Goal: Task Accomplishment & Management: Complete application form

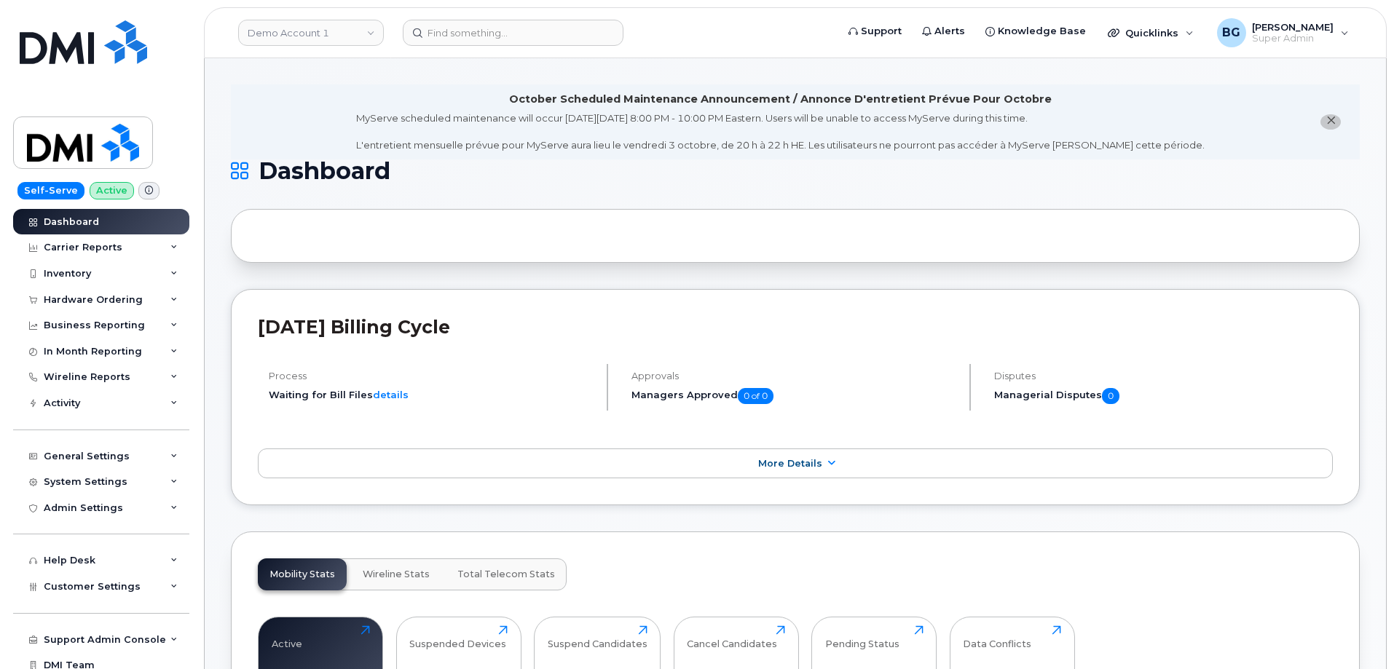
click at [748, 558] on div "Mobility Stats Wireline Stats Total Telecom Stats Active 0 Click to view more S…" at bounding box center [795, 655] width 1129 height 247
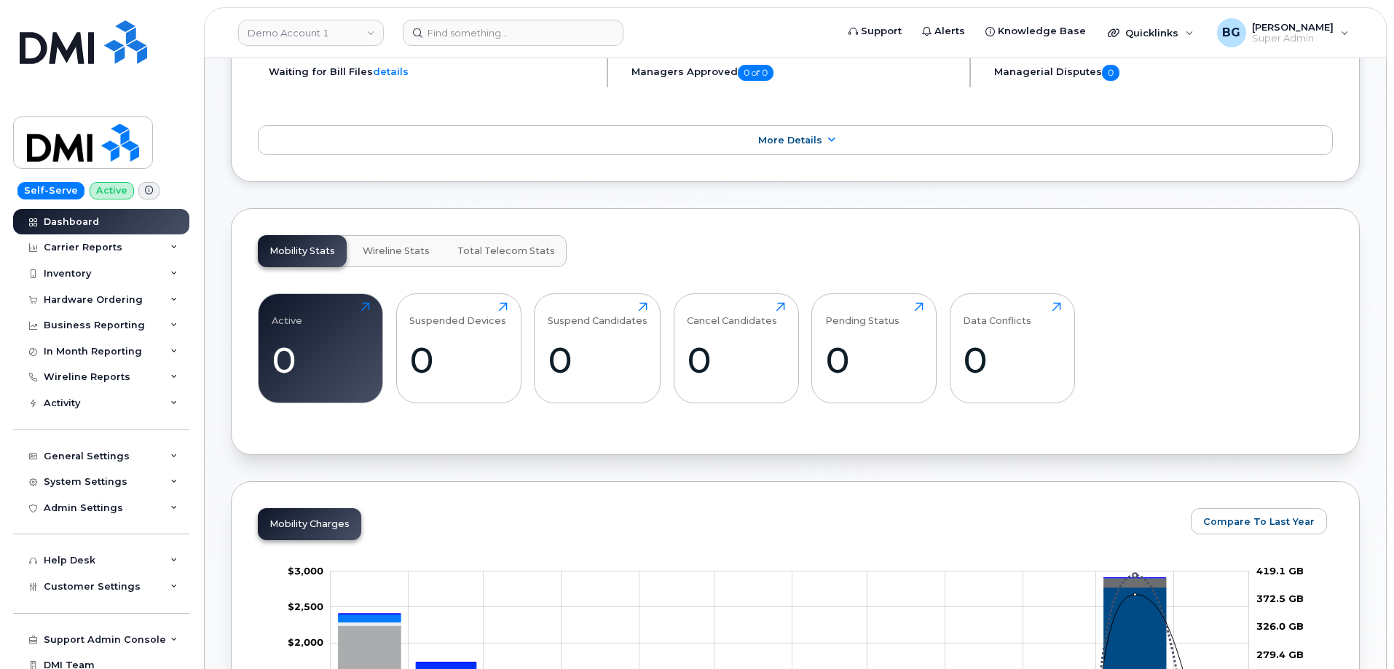
scroll to position [340, 0]
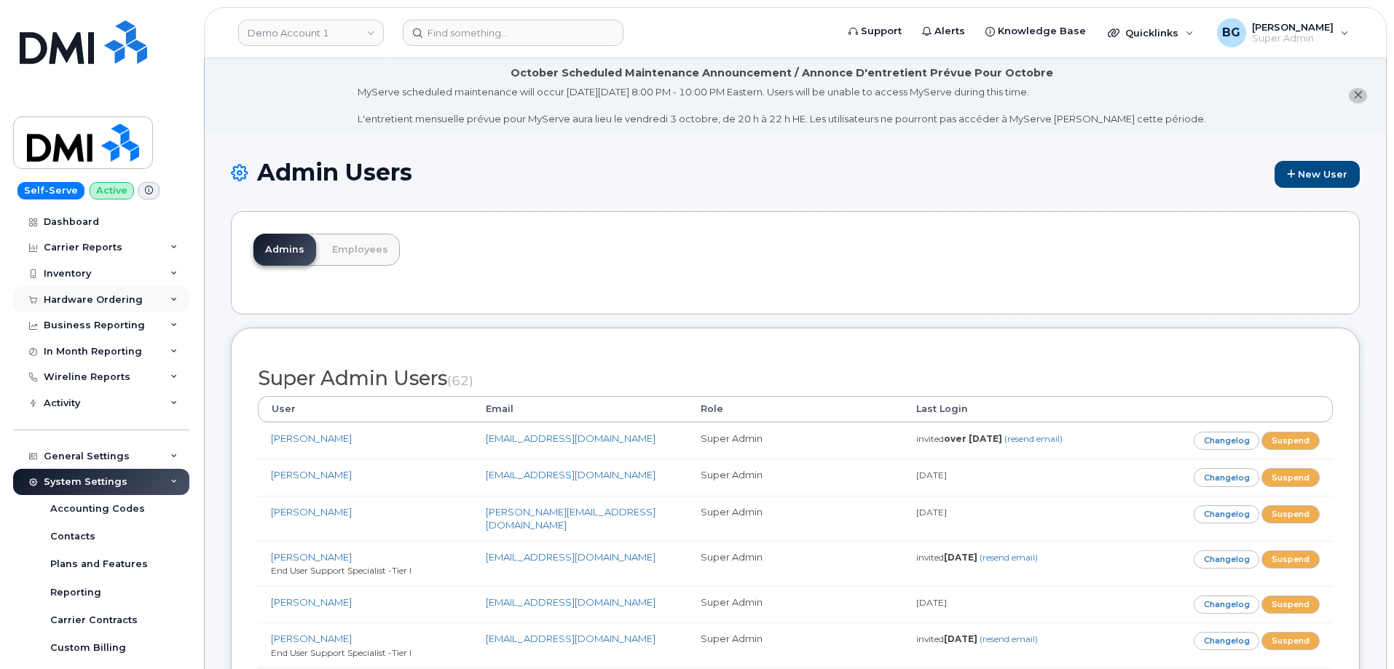
click at [95, 298] on div "Hardware Ordering" at bounding box center [93, 300] width 99 height 12
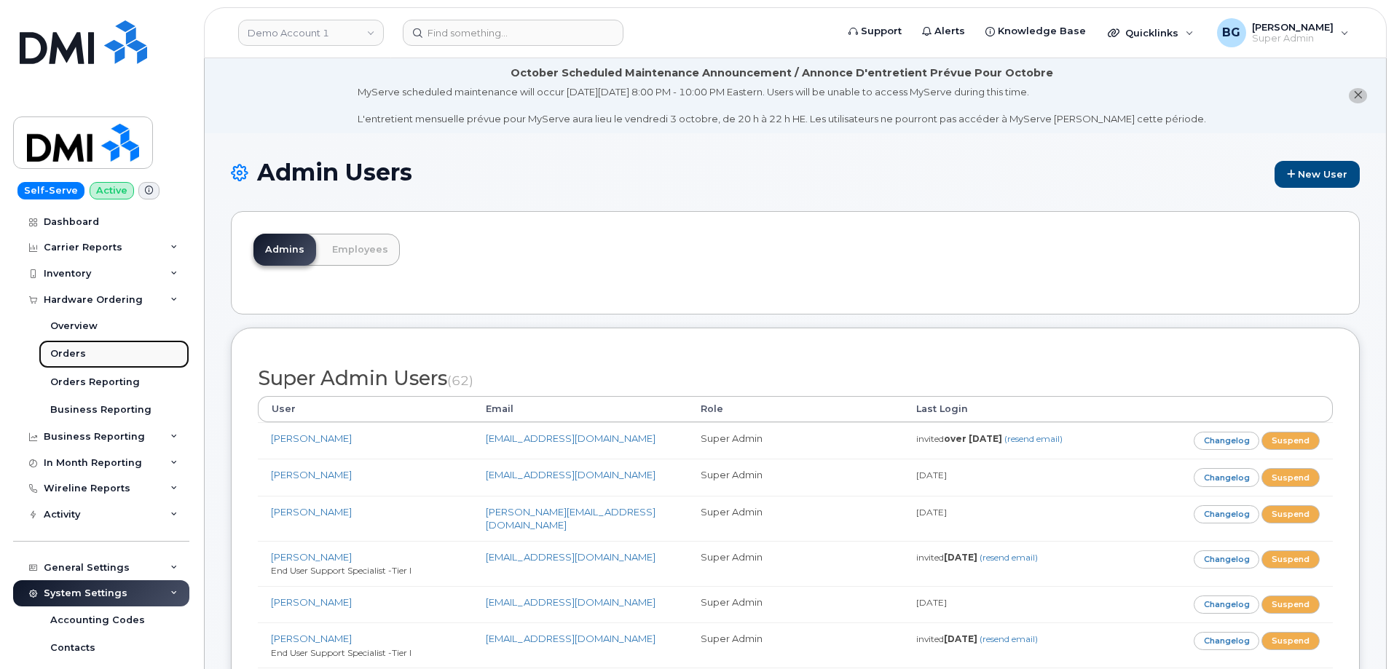
click at [68, 347] on div "Orders" at bounding box center [68, 353] width 36 height 13
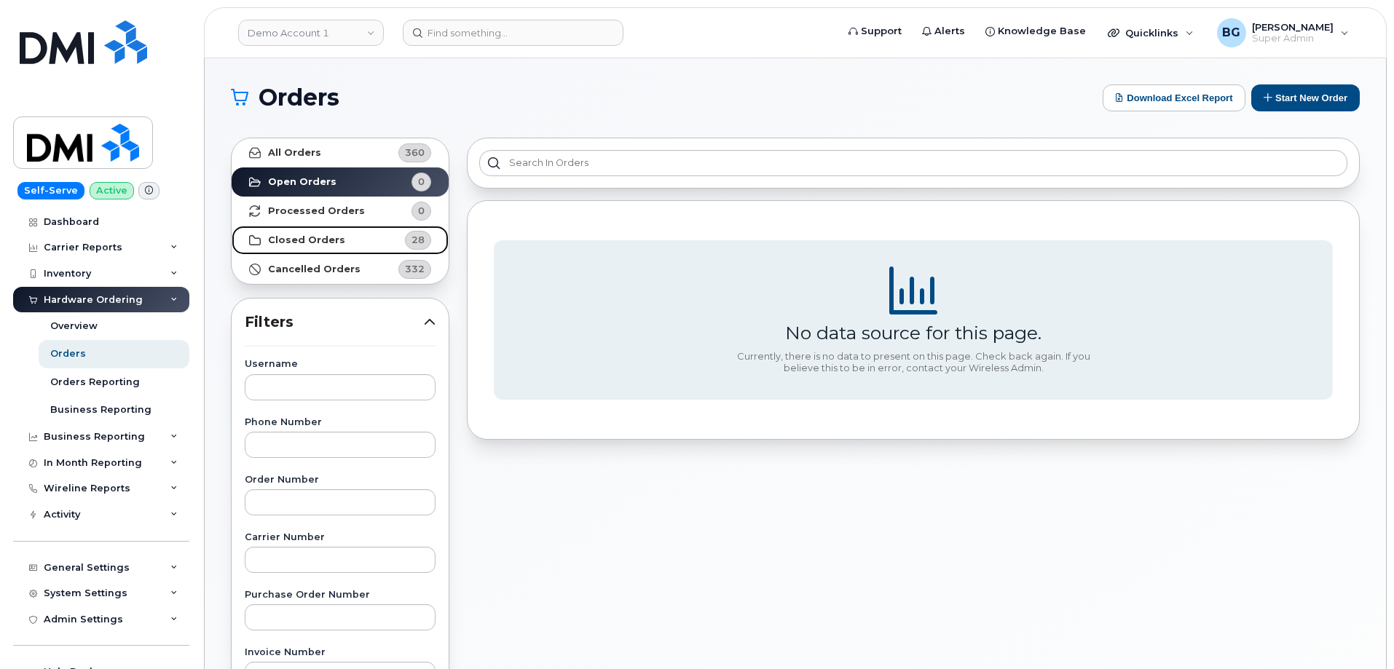
click at [303, 238] on strong "Closed Orders" at bounding box center [306, 241] width 77 height 12
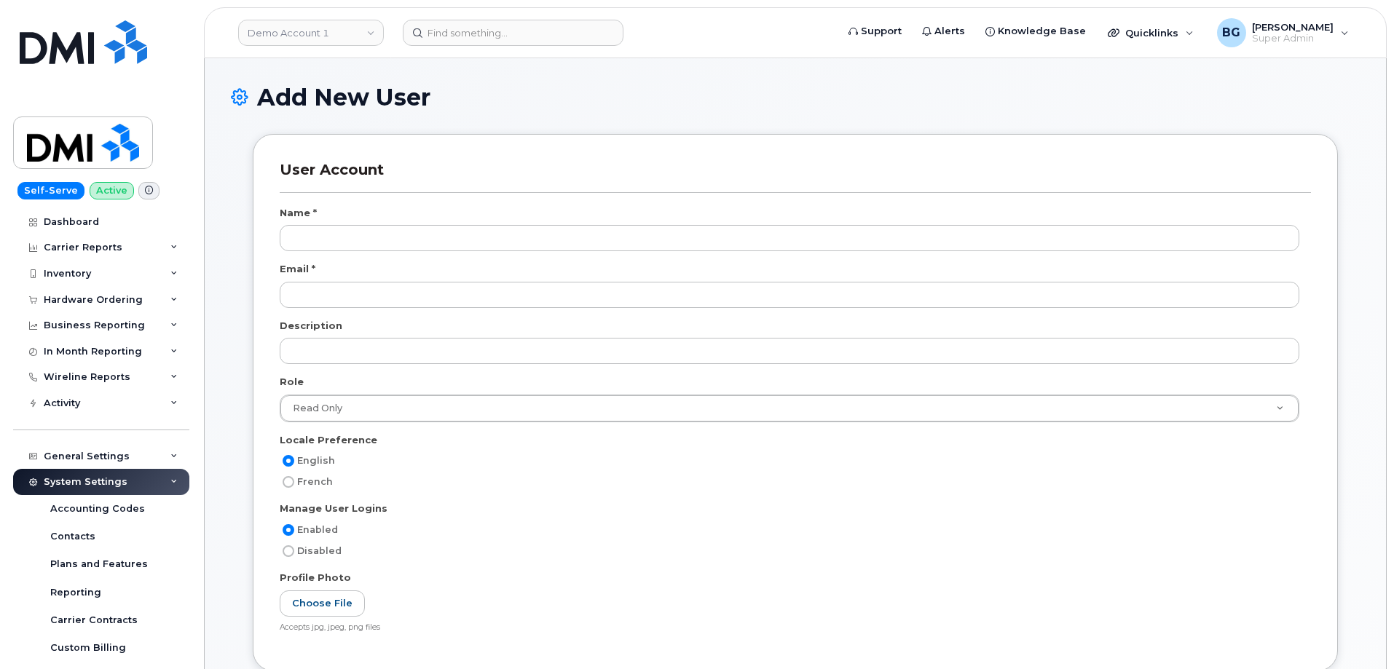
select select
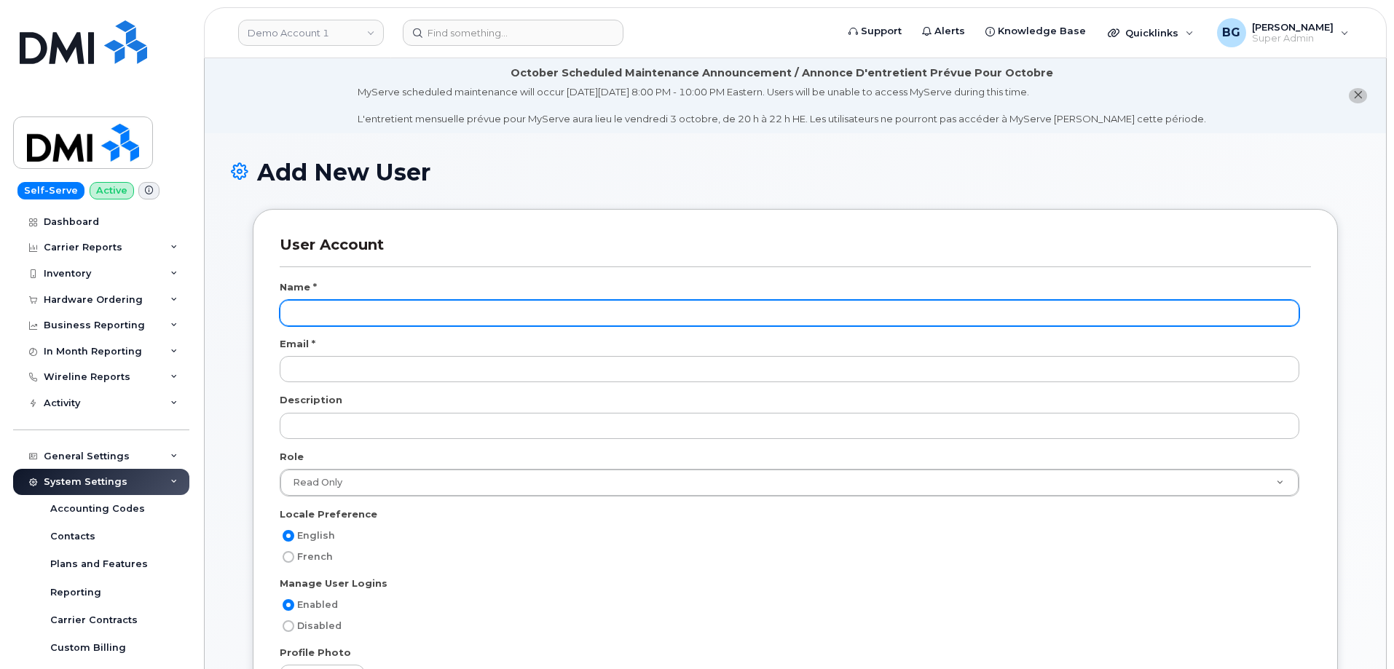
scroll to position [67, 0]
click at [388, 304] on input "text" at bounding box center [790, 313] width 1020 height 26
paste input "Saliou Wele"
type input "Saliou Wele"
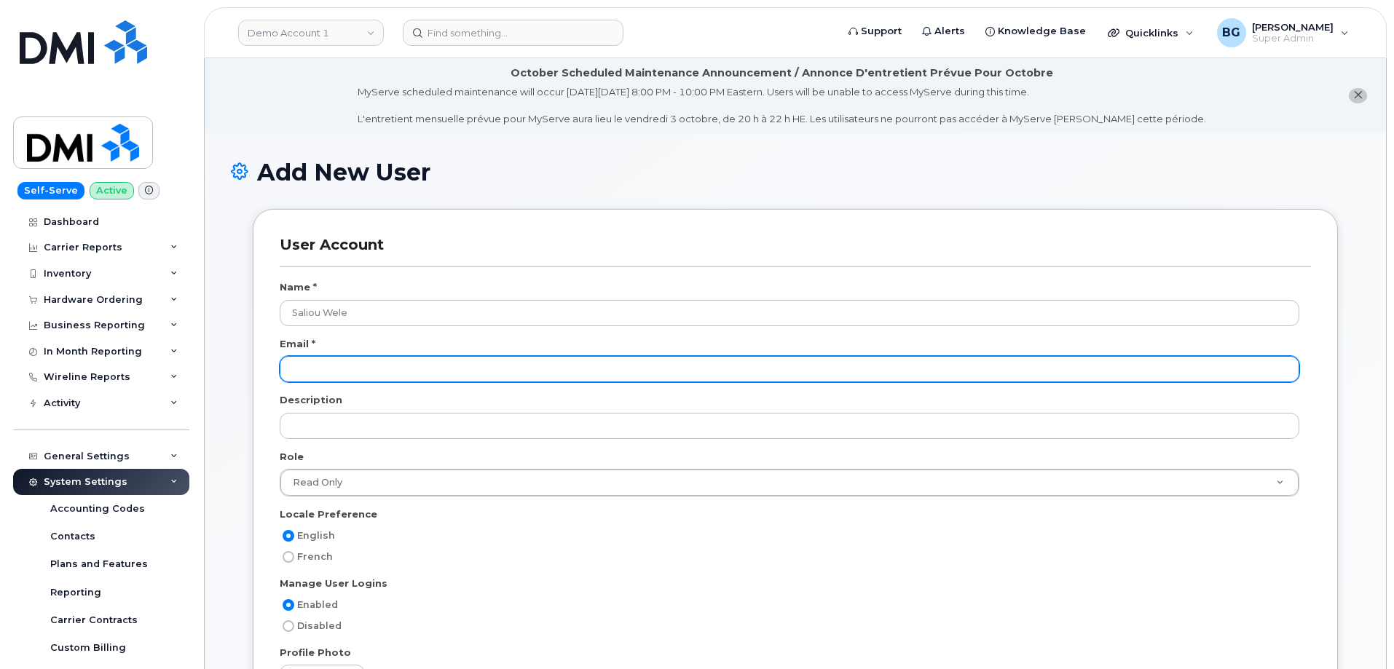
click at [332, 366] on input "email" at bounding box center [790, 369] width 1020 height 26
paste input "swele@dminc.com"
type input "swele@dminc.com"
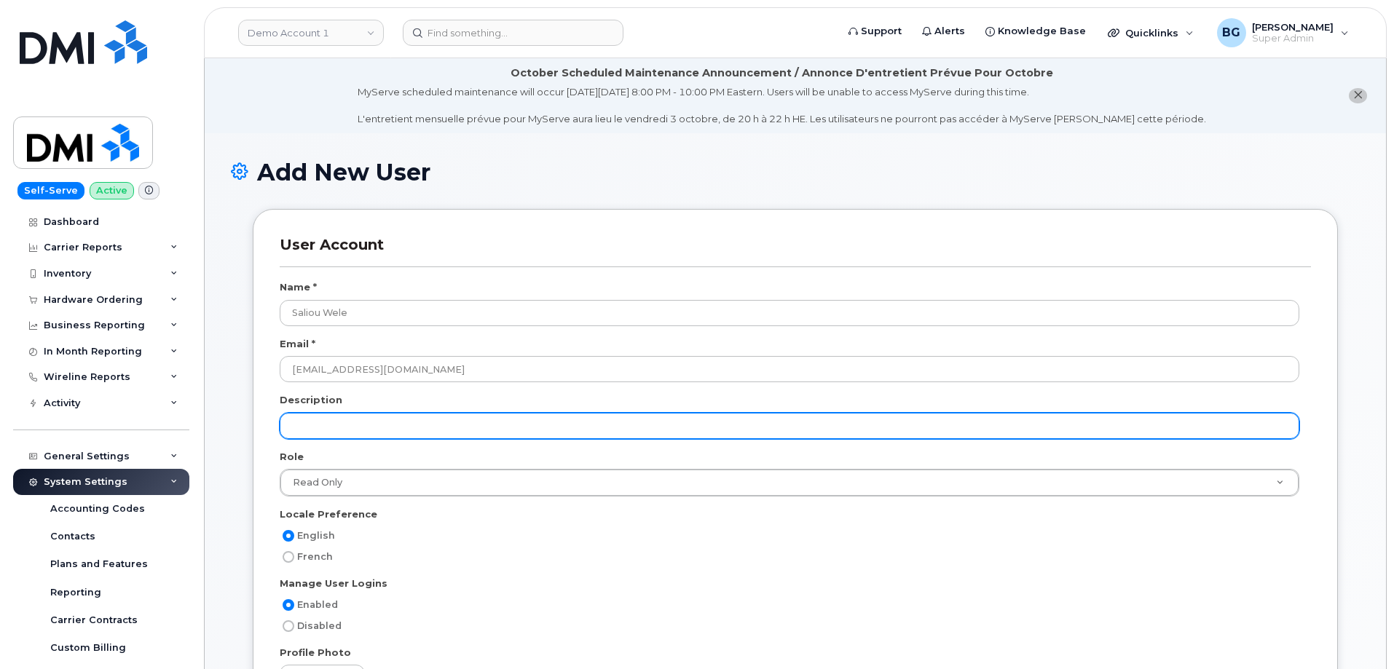
click at [317, 430] on input "text" at bounding box center [790, 426] width 1020 height 26
paste input "Desktop Support Specialist -Tier I"
type input "Desktop Support Specialist -Tier I"
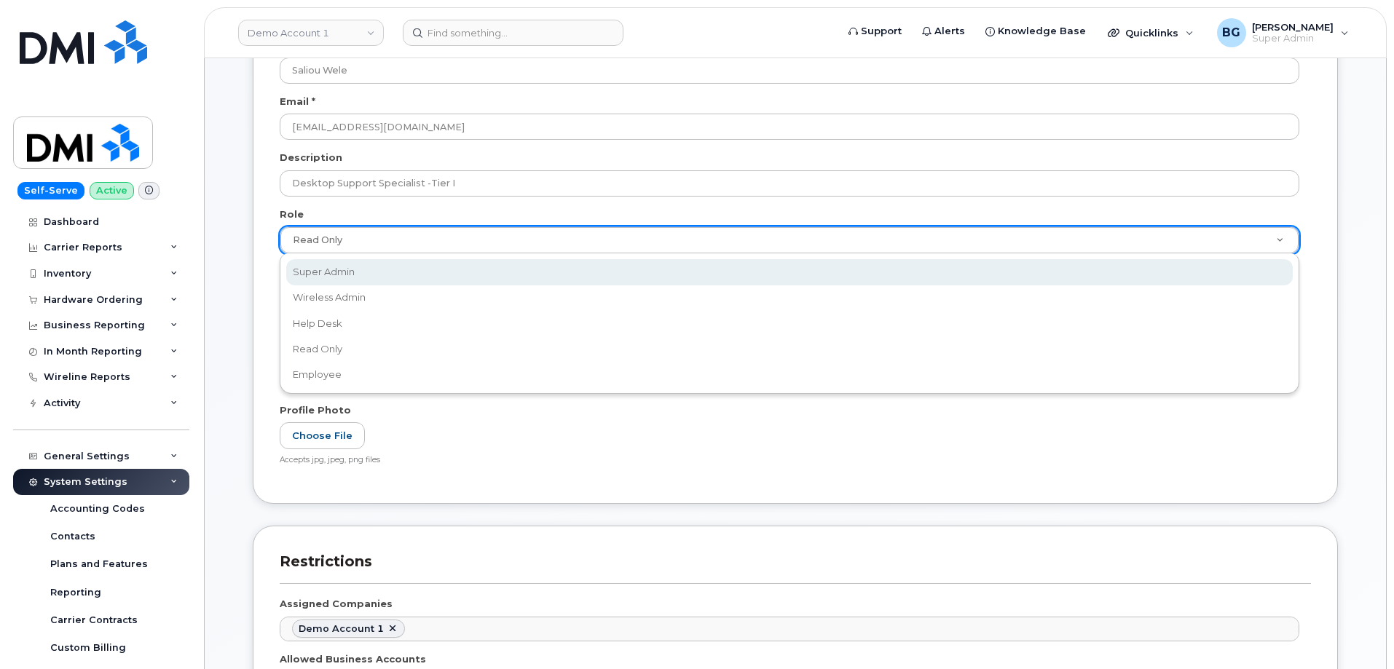
scroll to position [0, 4]
select select "super_admin"
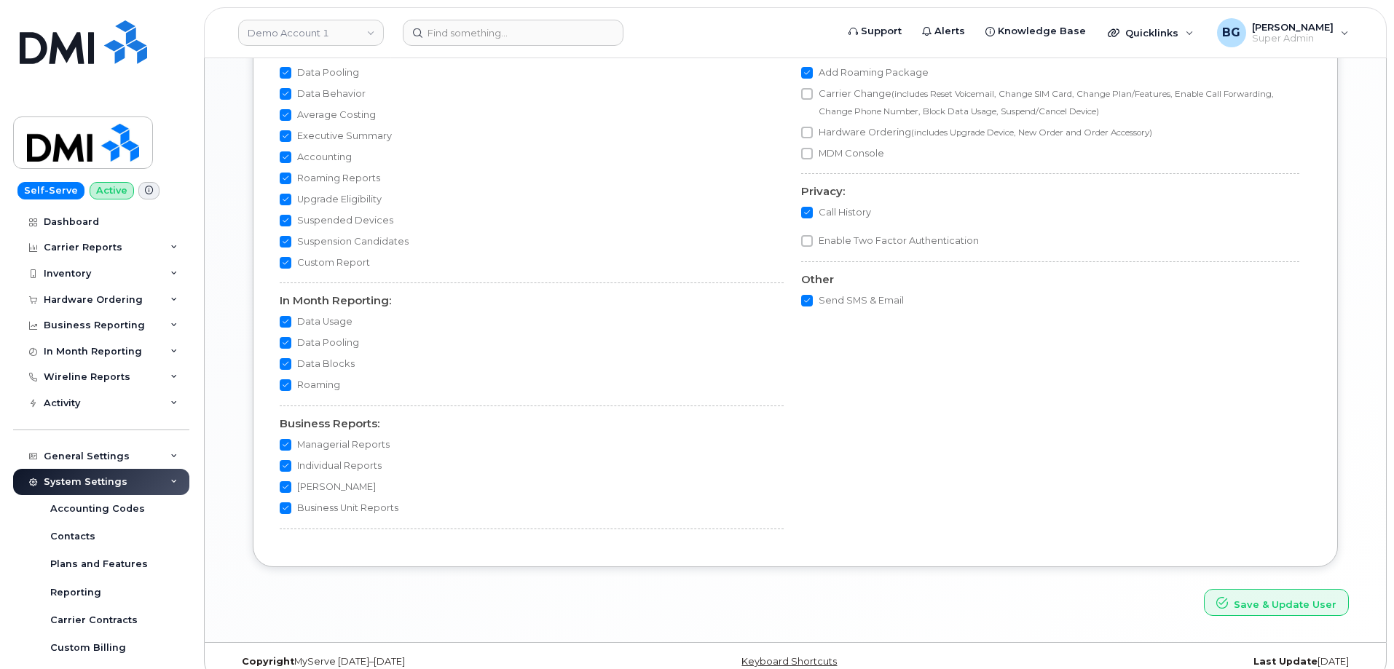
scroll to position [1337, 0]
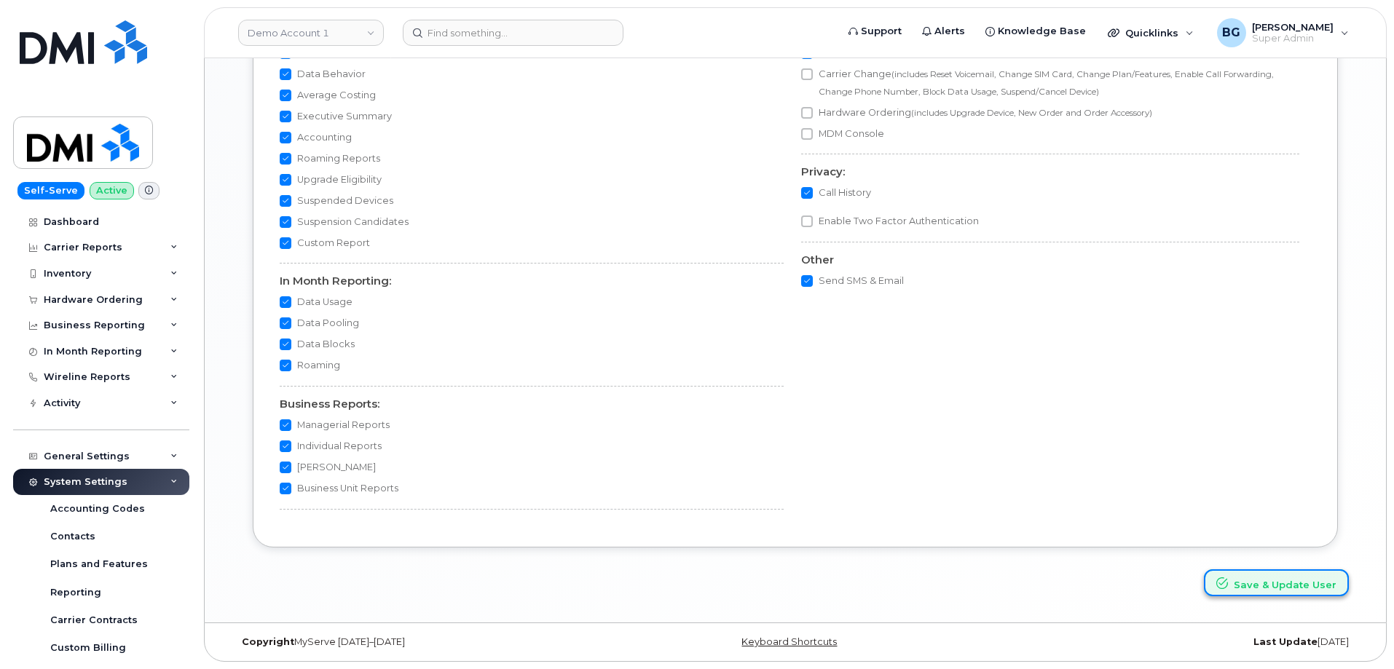
click at [1274, 583] on button "Save & Update User" at bounding box center [1276, 583] width 145 height 27
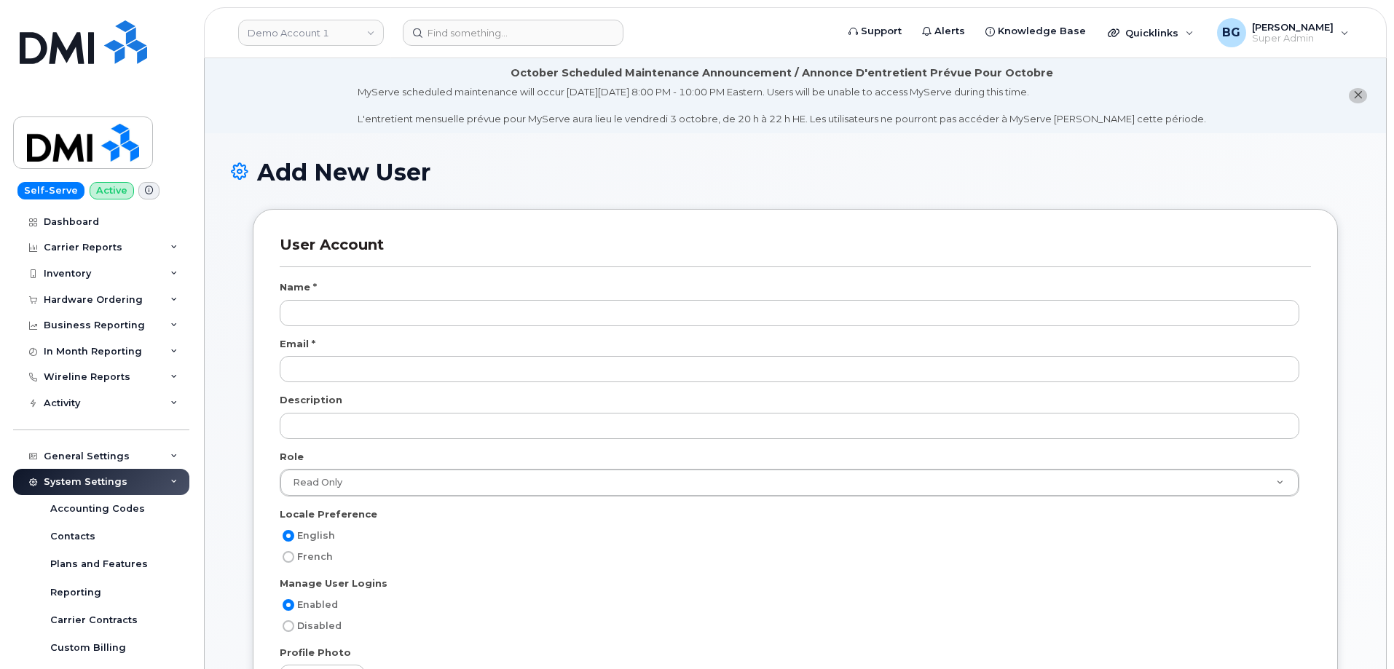
select select
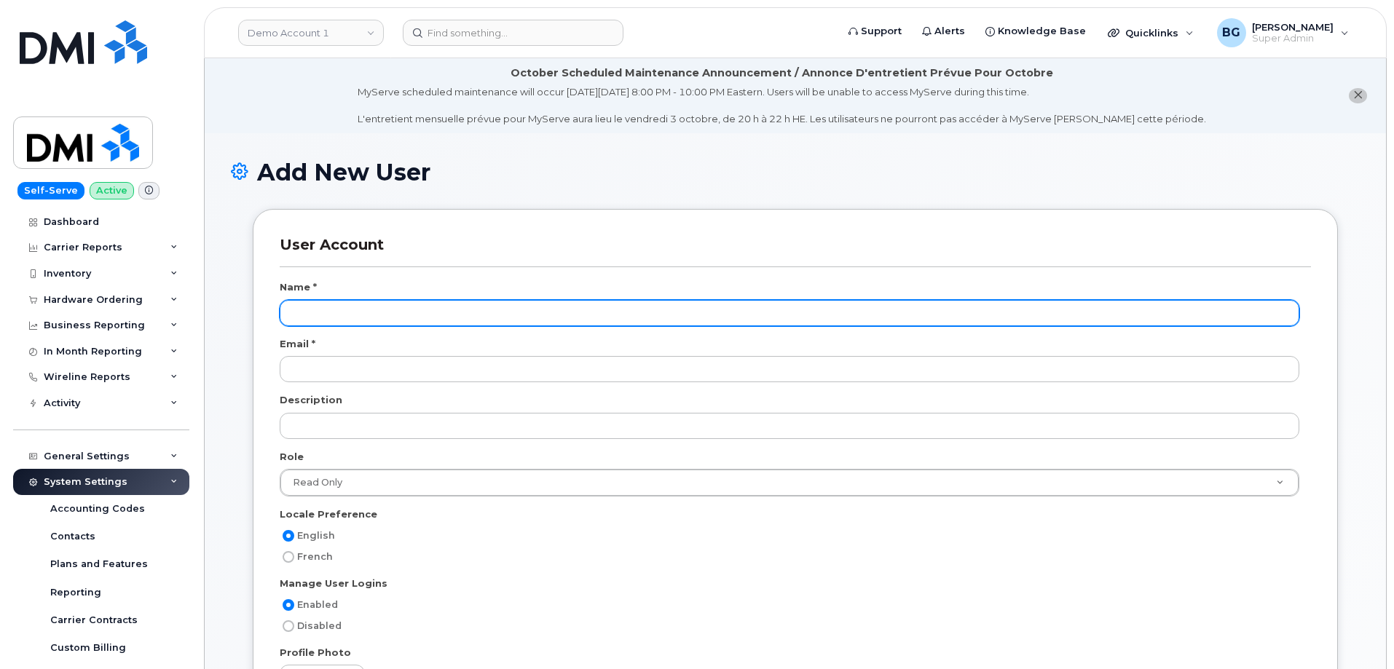
scroll to position [67, 0]
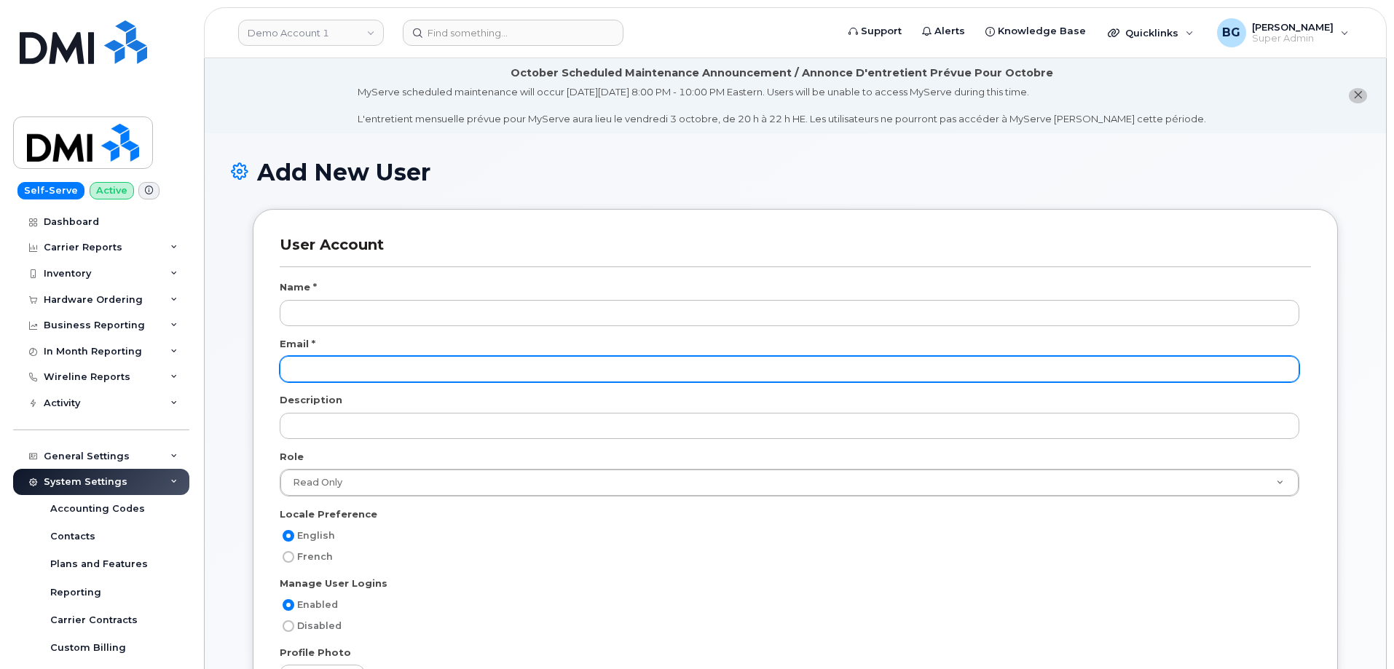
click at [347, 374] on input "email" at bounding box center [790, 369] width 1020 height 26
paste input "lmartinez@dminc.com"
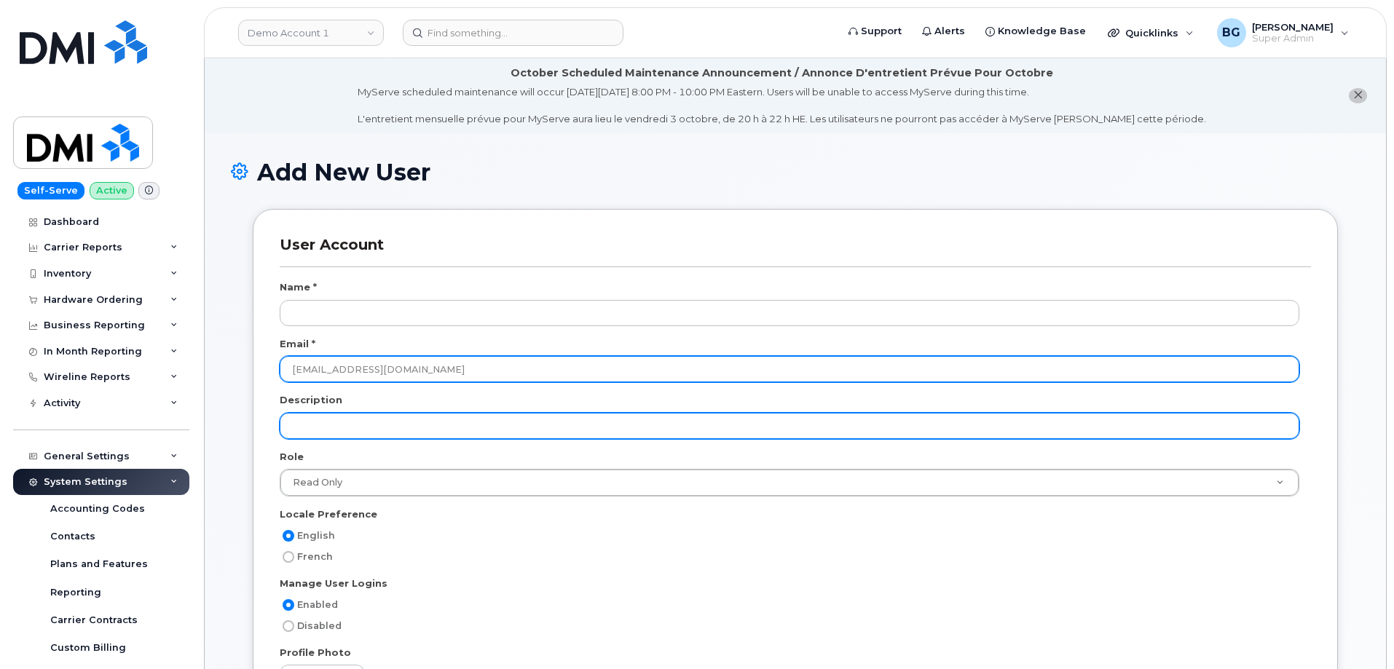
type input "lmartinez@dminc.com"
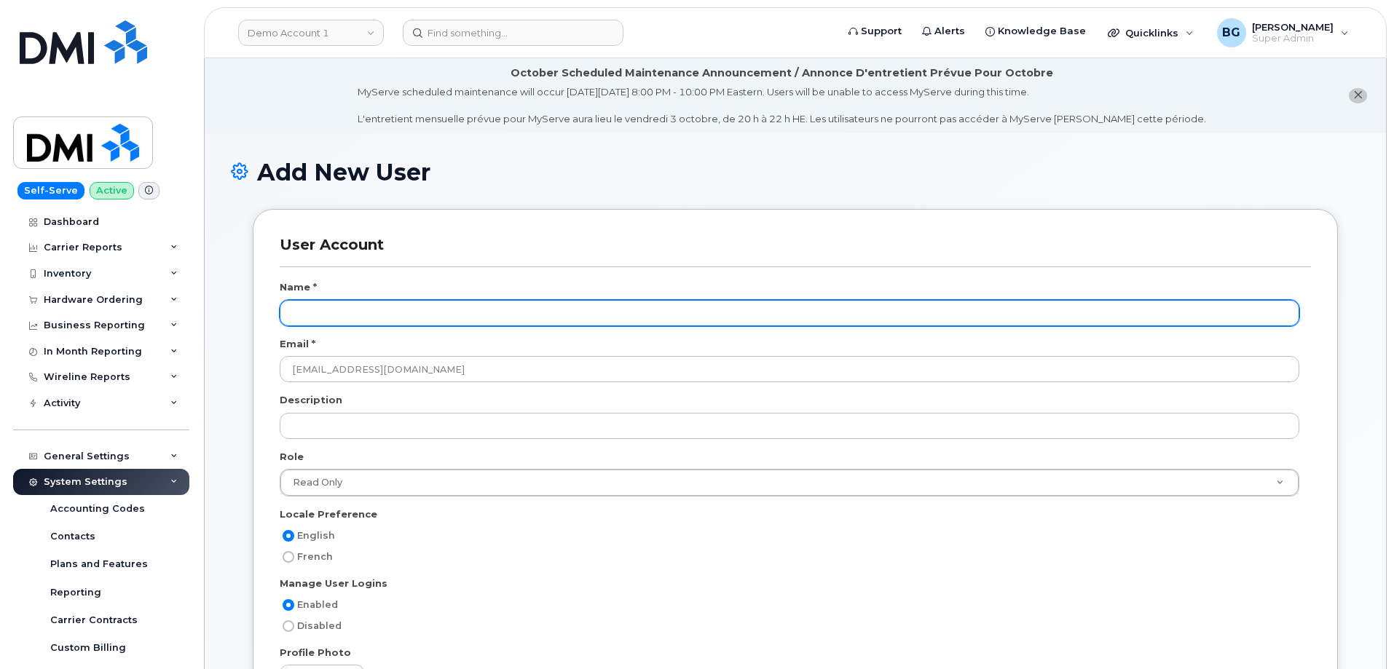
click at [326, 310] on input "text" at bounding box center [790, 313] width 1020 height 26
paste input "Aldo Martinez"
type input "Aldo Martinez"
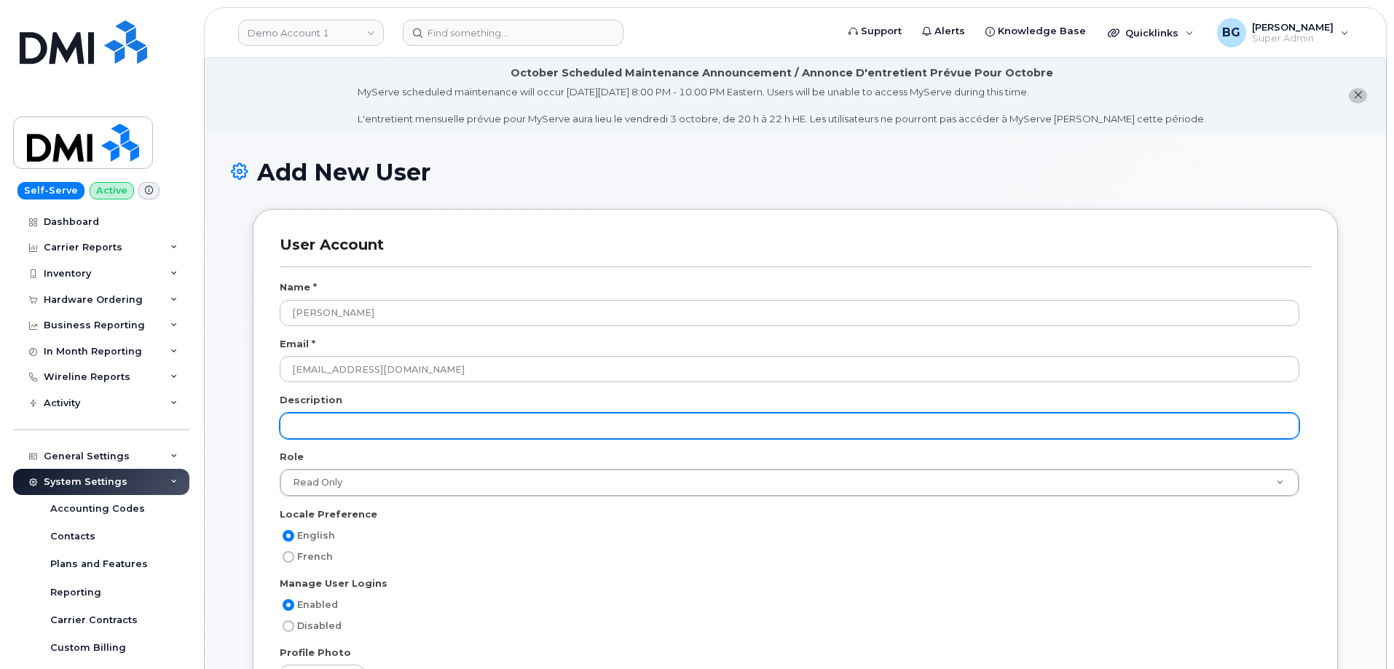
click at [374, 430] on input "text" at bounding box center [790, 426] width 1020 height 26
paste input "Desktop Support Specialist -Tier I"
type input "Desktop Support Specialist -Tier I"
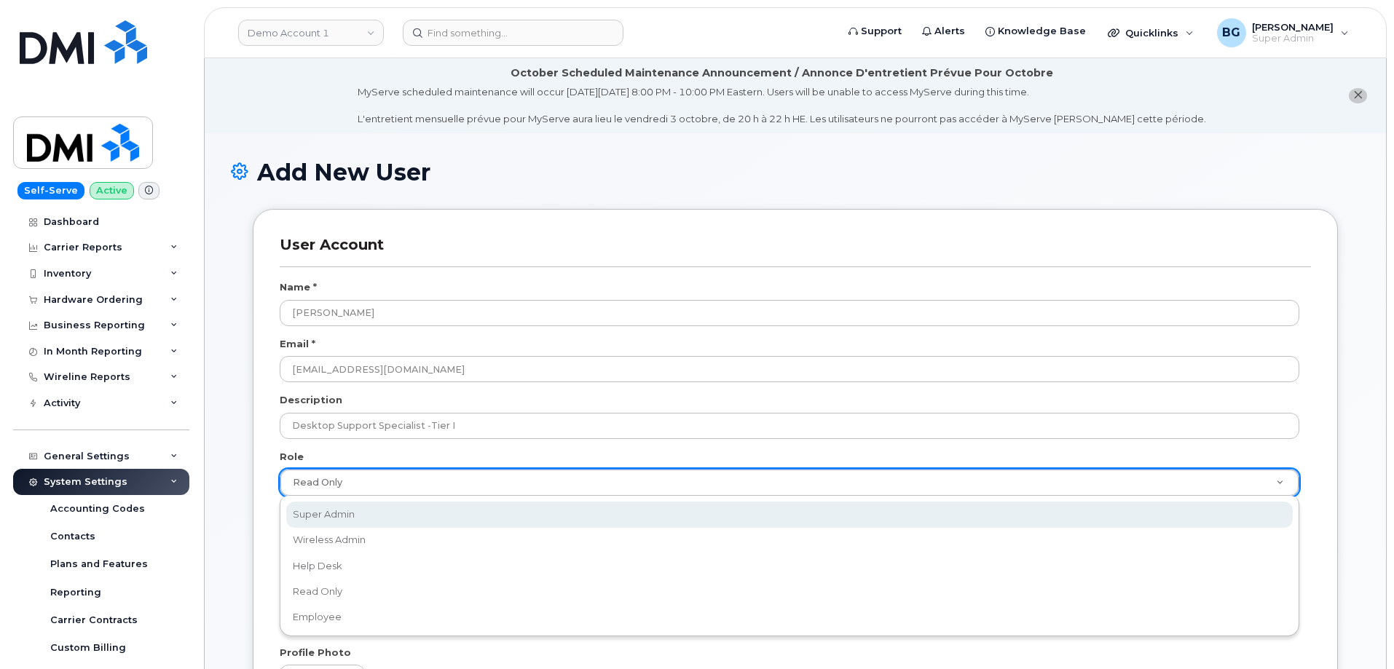
select select "super_admin"
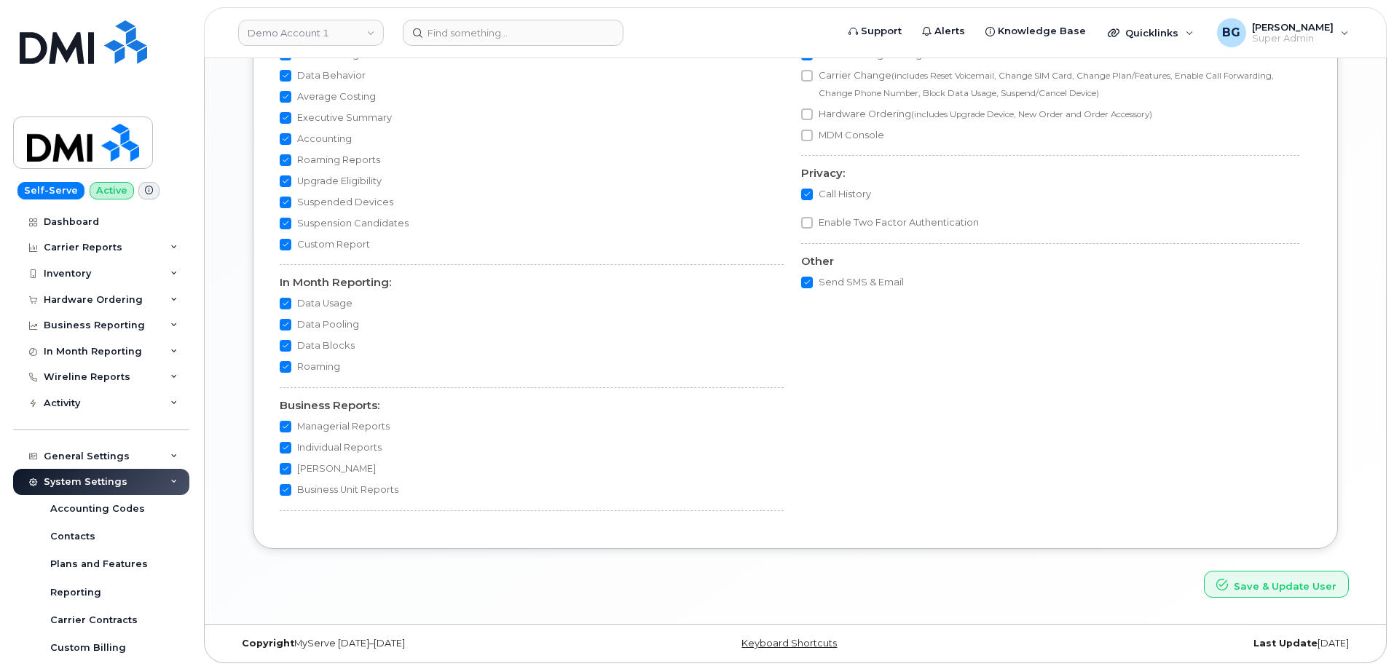
scroll to position [1337, 0]
drag, startPoint x: 1240, startPoint y: 575, endPoint x: 1275, endPoint y: 607, distance: 47.5
click at [1240, 575] on button "Save & Update User" at bounding box center [1276, 583] width 145 height 27
